Goal: Task Accomplishment & Management: Use online tool/utility

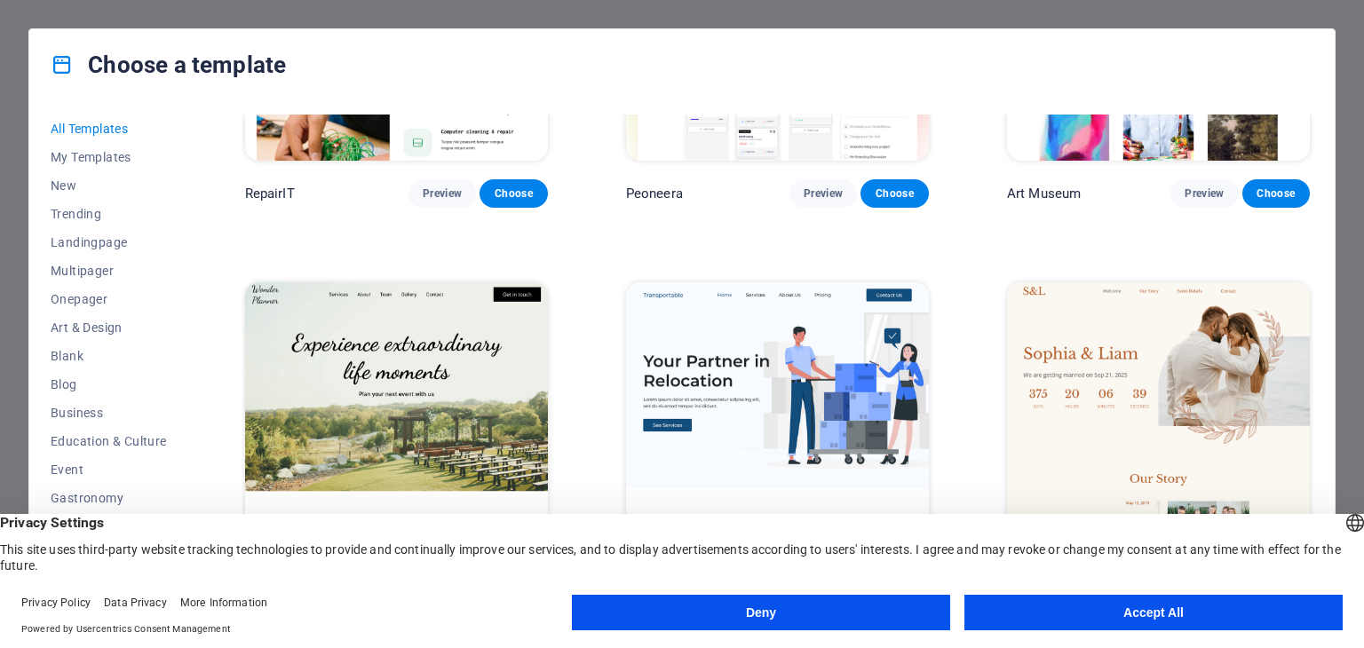
scroll to position [640, 0]
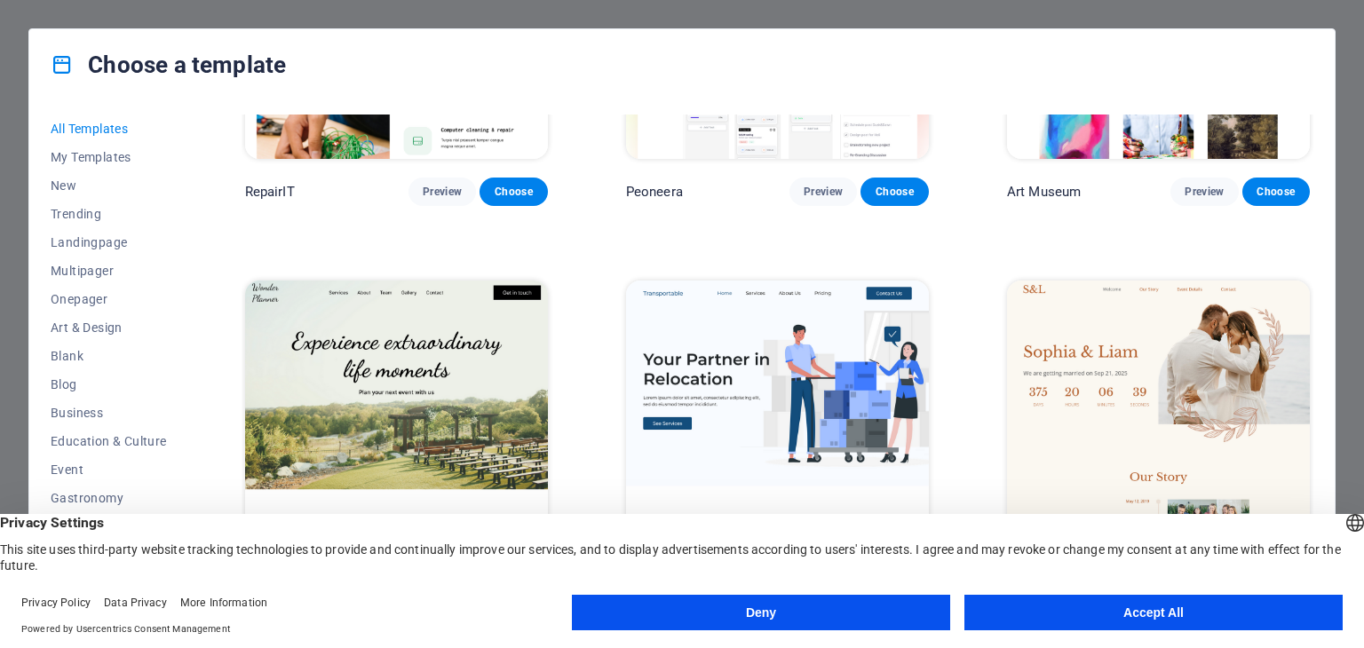
click at [1133, 608] on button "Accept All" at bounding box center [1154, 613] width 378 height 36
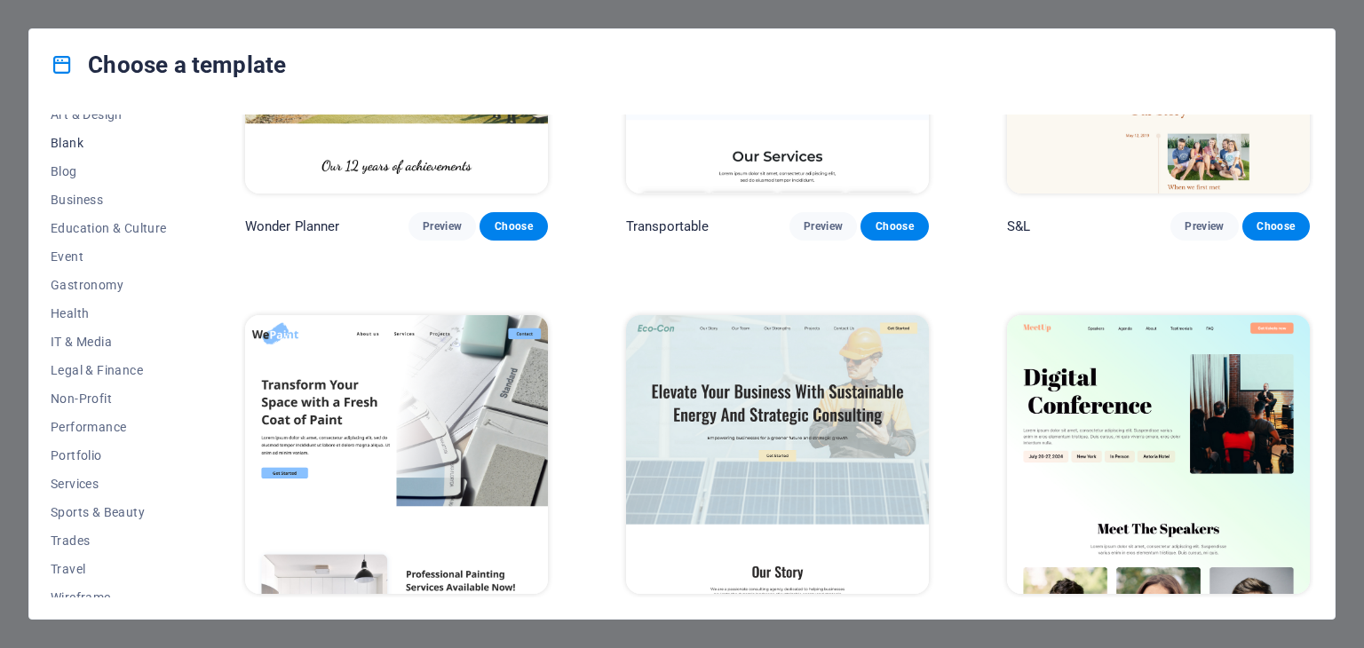
scroll to position [227, 0]
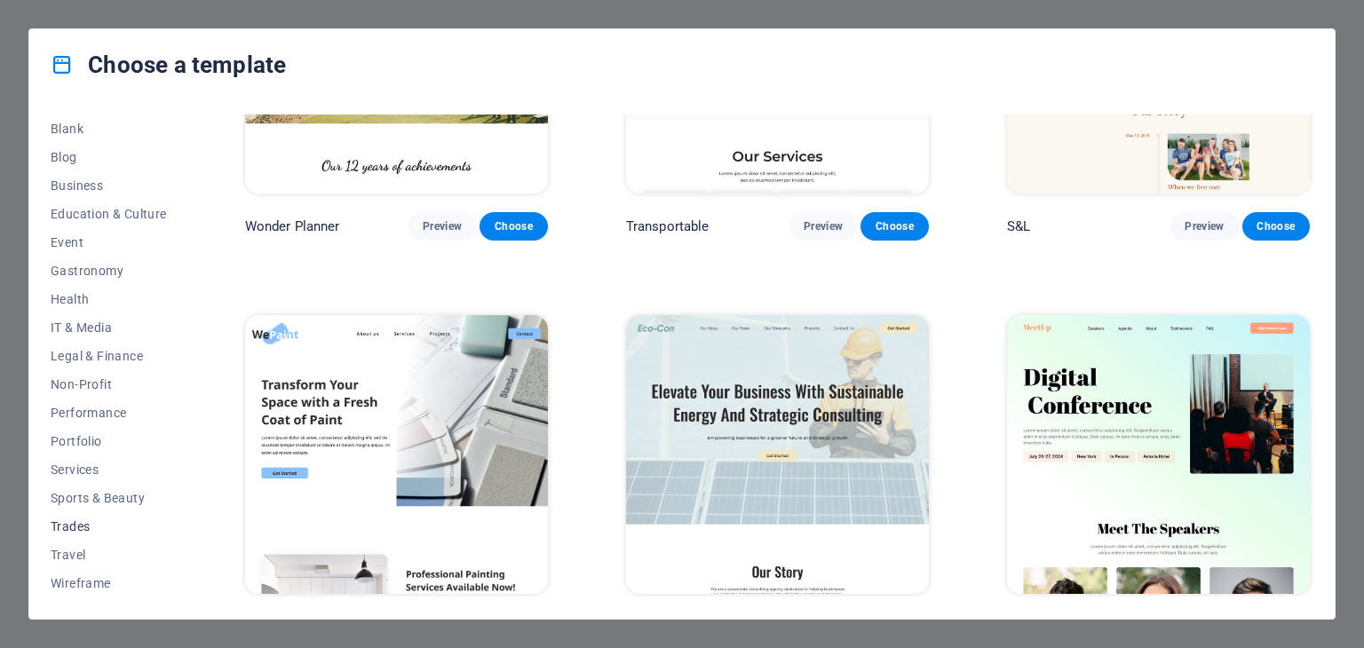
click at [84, 529] on span "Trades" at bounding box center [109, 527] width 116 height 14
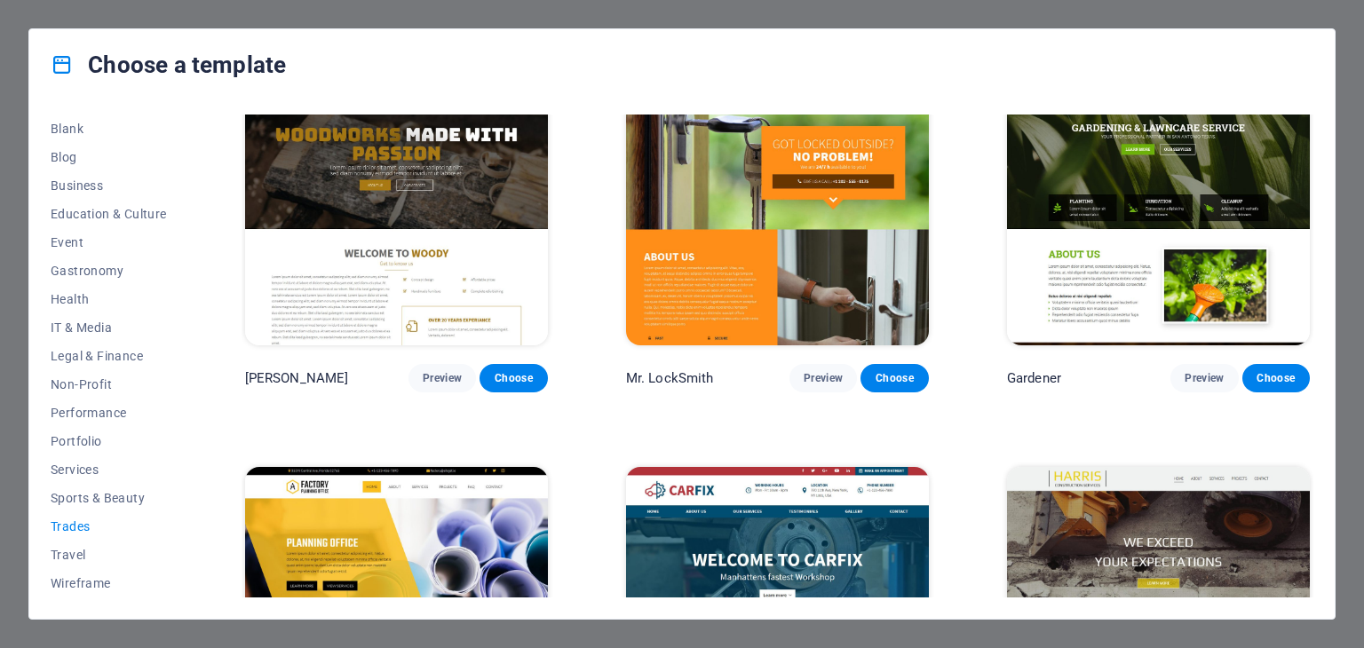
scroll to position [454, 0]
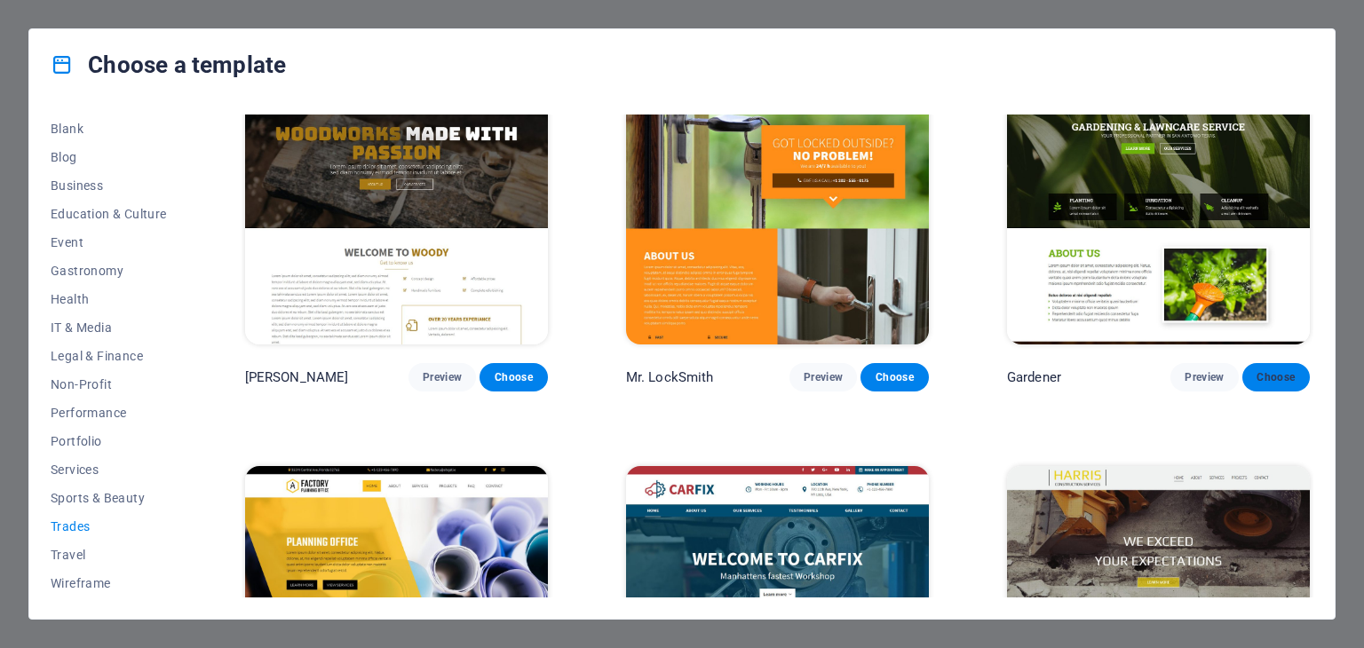
click at [1264, 377] on span "Choose" at bounding box center [1276, 377] width 39 height 14
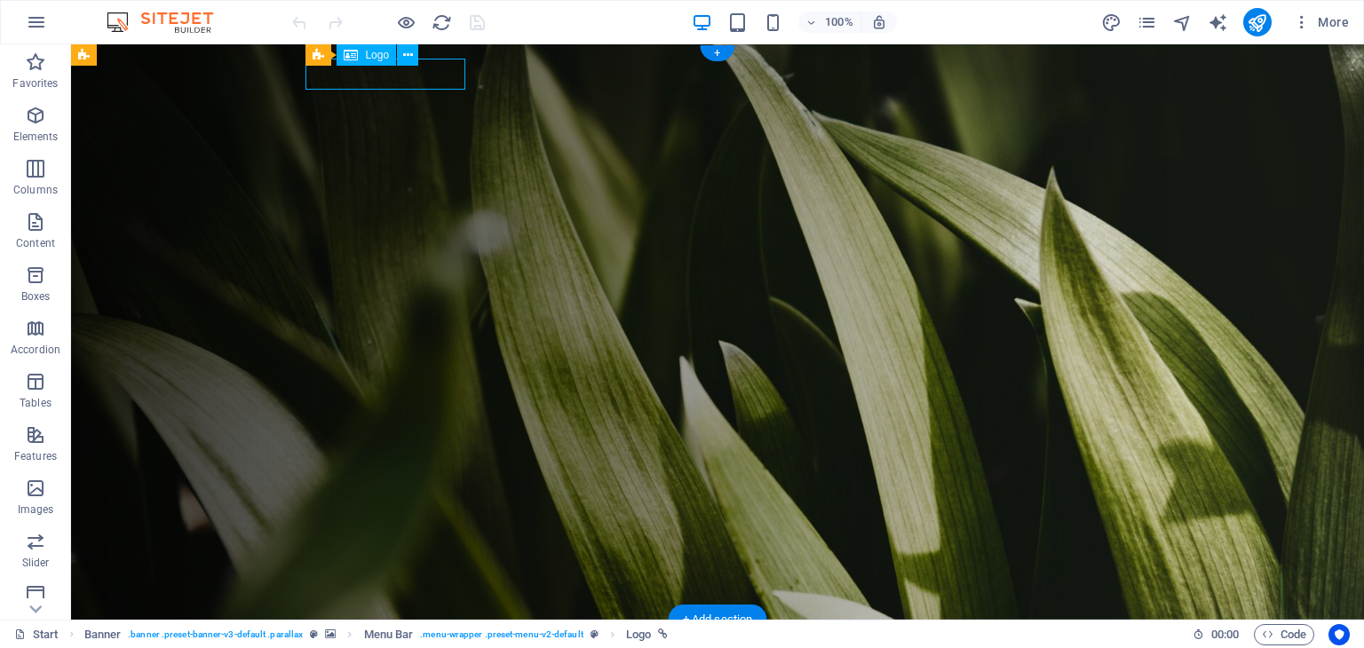
click at [449, 634] on div at bounding box center [725, 649] width 824 height 31
select select "px"
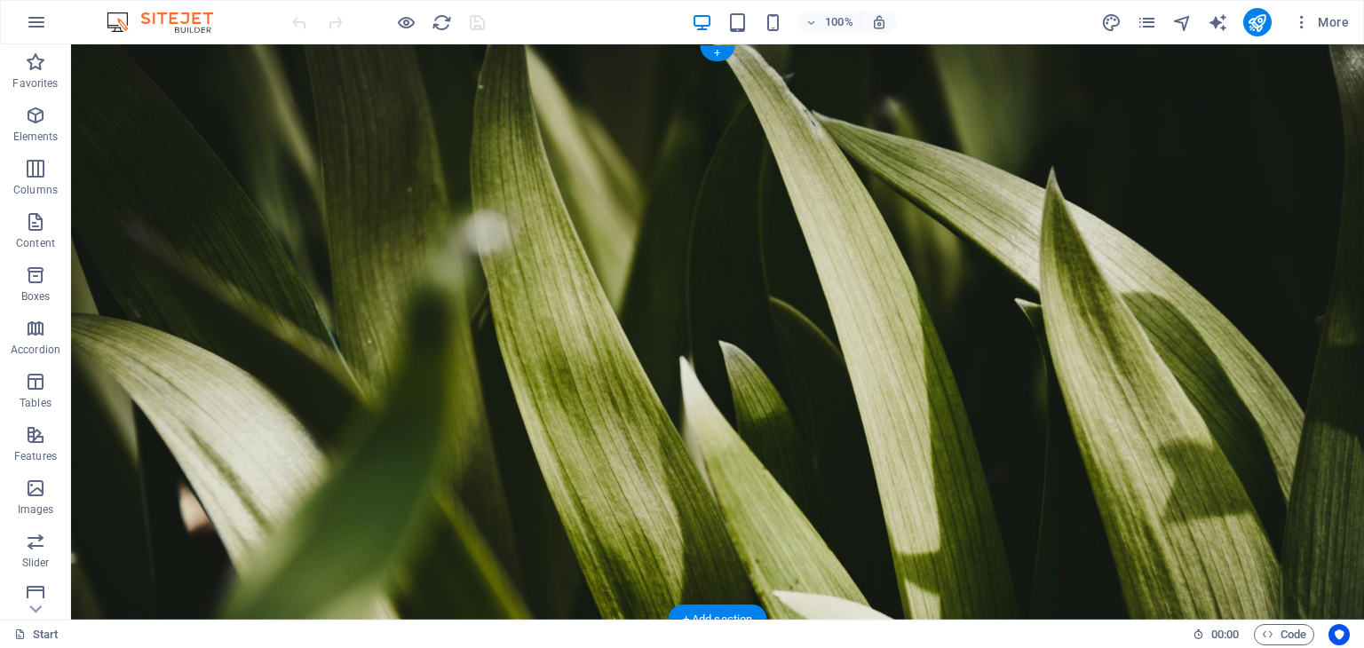
click at [1231, 126] on figure at bounding box center [717, 332] width 1293 height 576
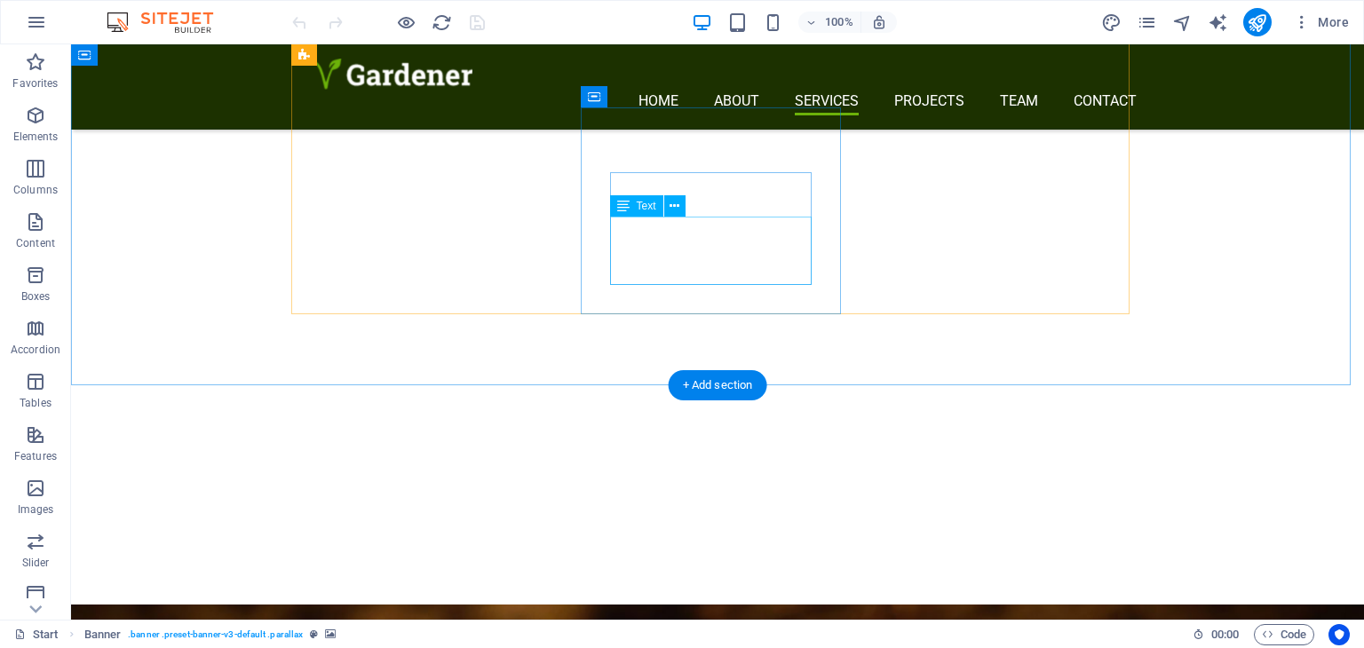
scroll to position [1971, 0]
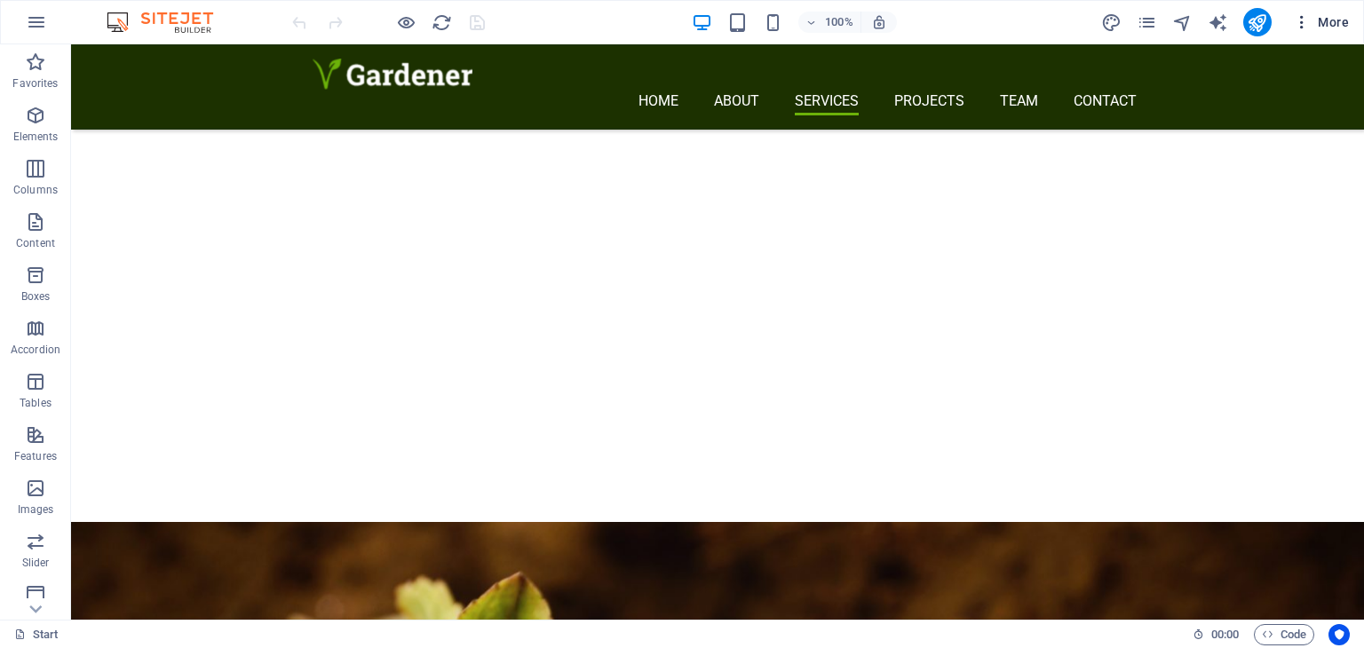
click at [1300, 30] on icon "button" at bounding box center [1302, 22] width 18 height 18
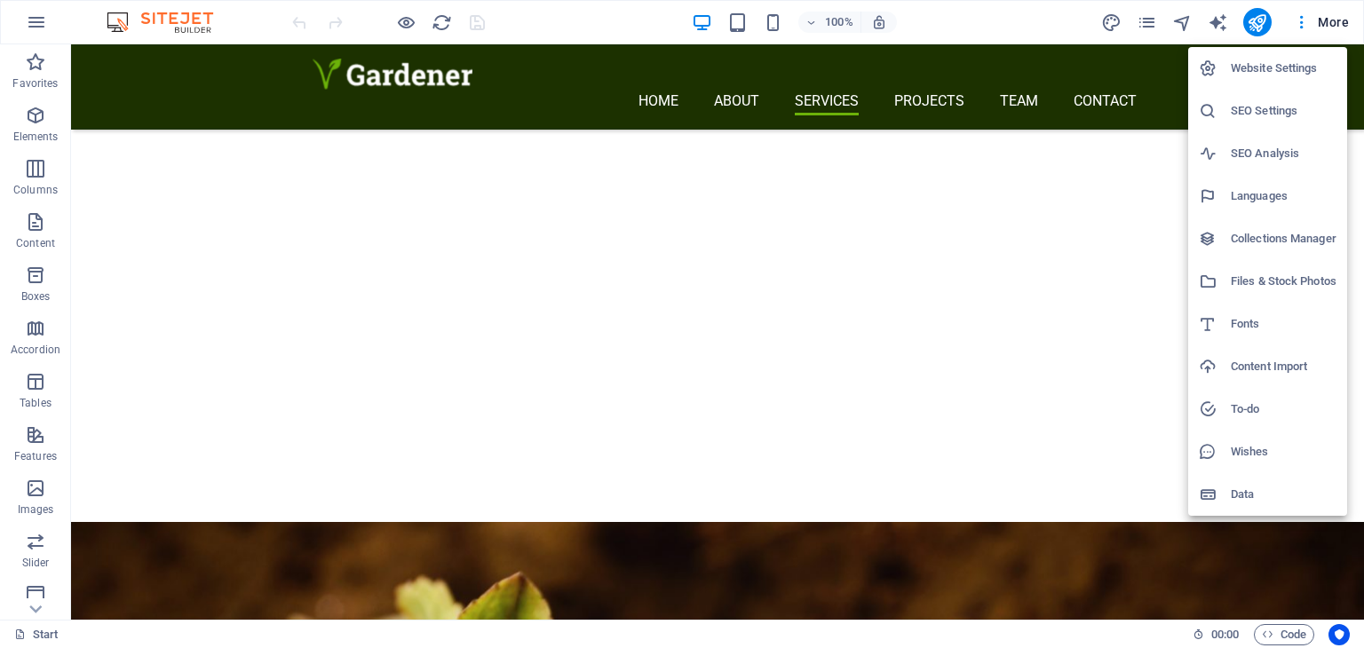
click at [1041, 22] on div at bounding box center [682, 324] width 1364 height 648
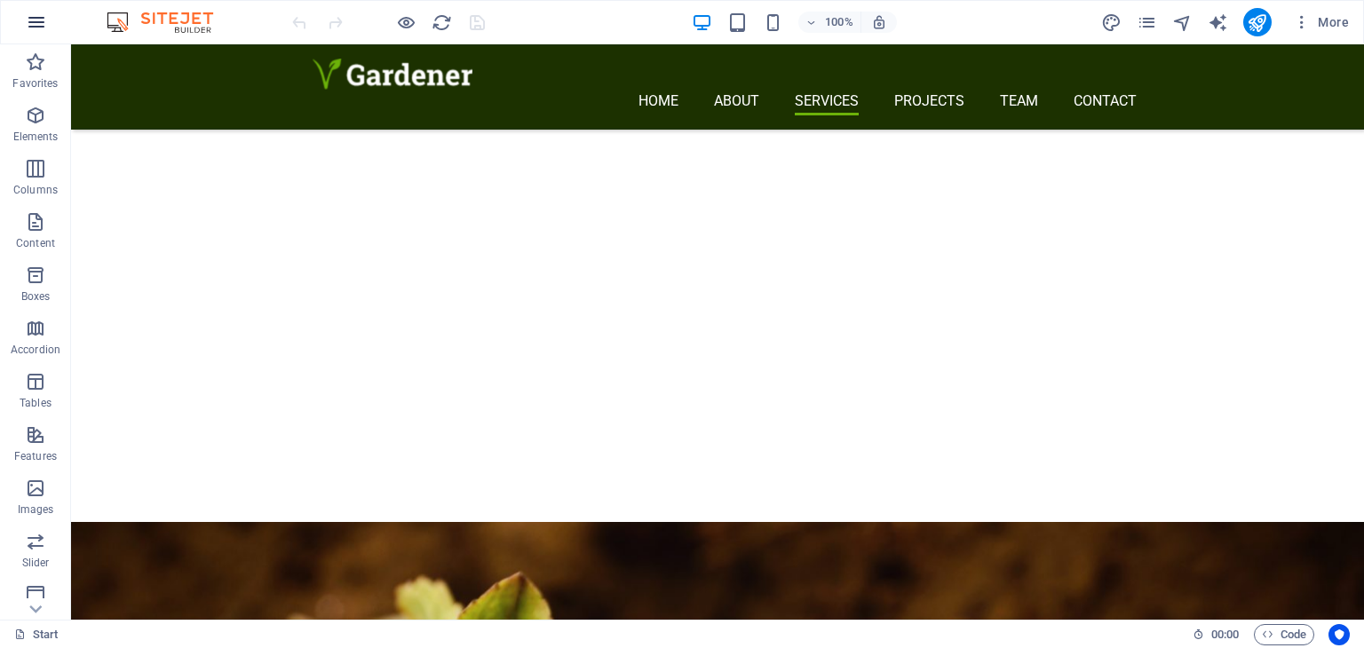
click at [36, 21] on icon "button" at bounding box center [36, 22] width 21 height 21
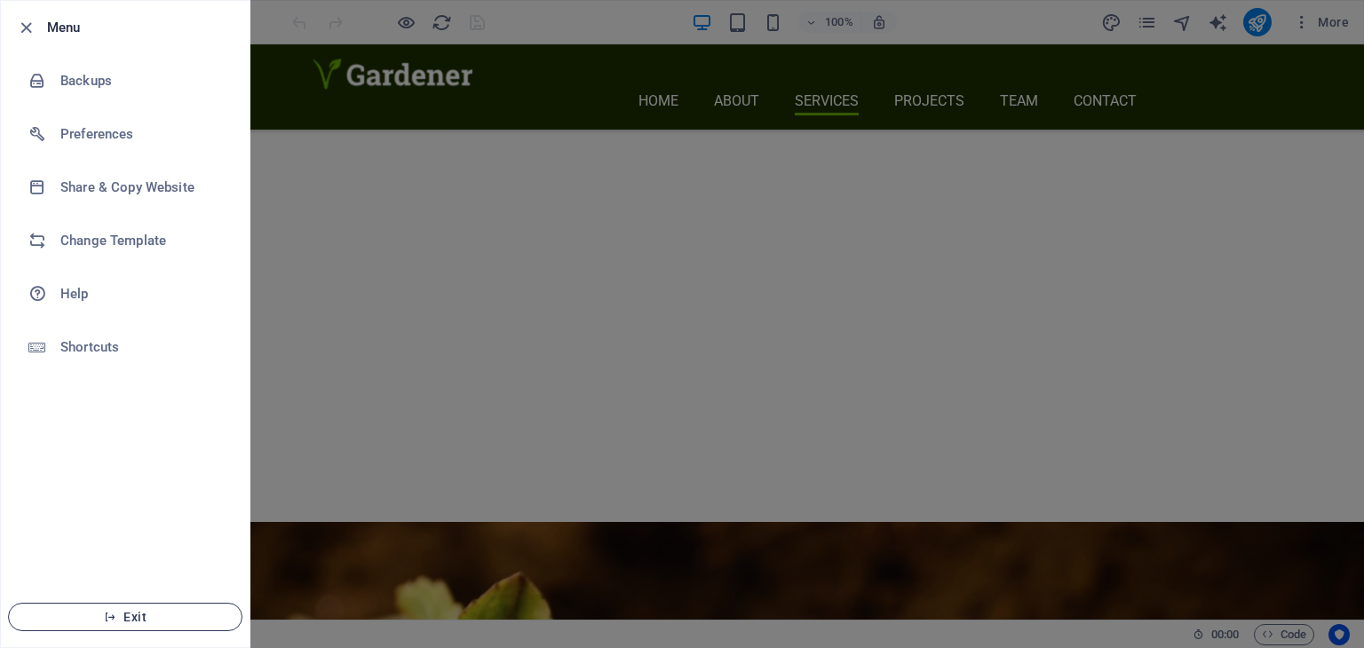
click at [142, 620] on span "Exit" at bounding box center [125, 617] width 204 height 14
